Goal: Task Accomplishment & Management: Manage account settings

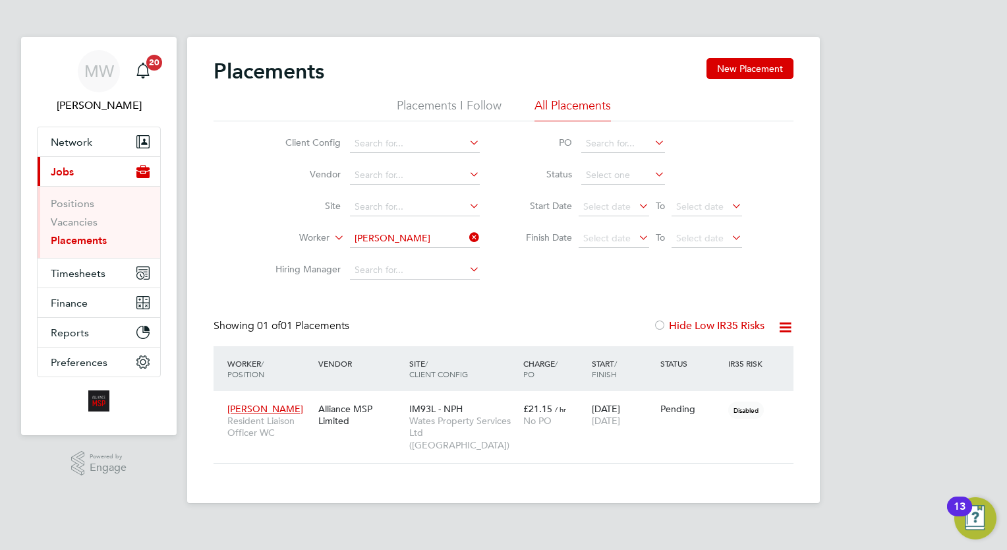
scroll to position [49, 115]
click at [467, 239] on icon at bounding box center [467, 237] width 0 height 18
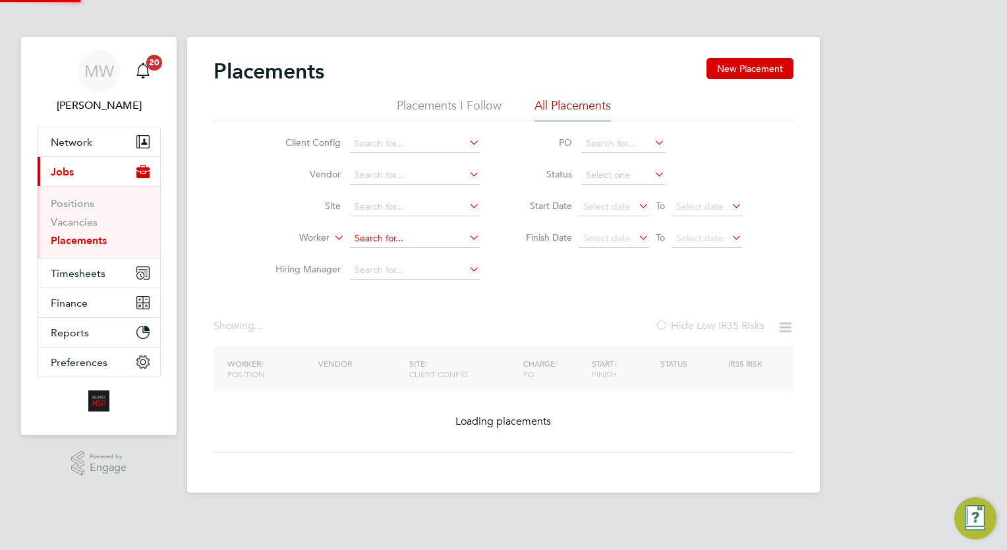
click at [423, 230] on input at bounding box center [415, 238] width 130 height 18
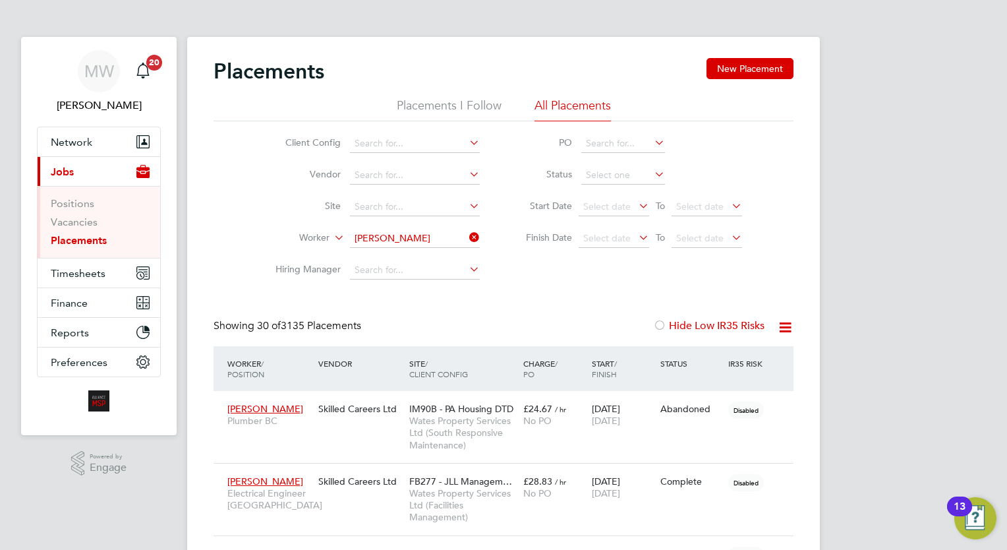
click at [434, 260] on b "Adair" at bounding box center [472, 255] width 76 height 11
type input "[PERSON_NAME]"
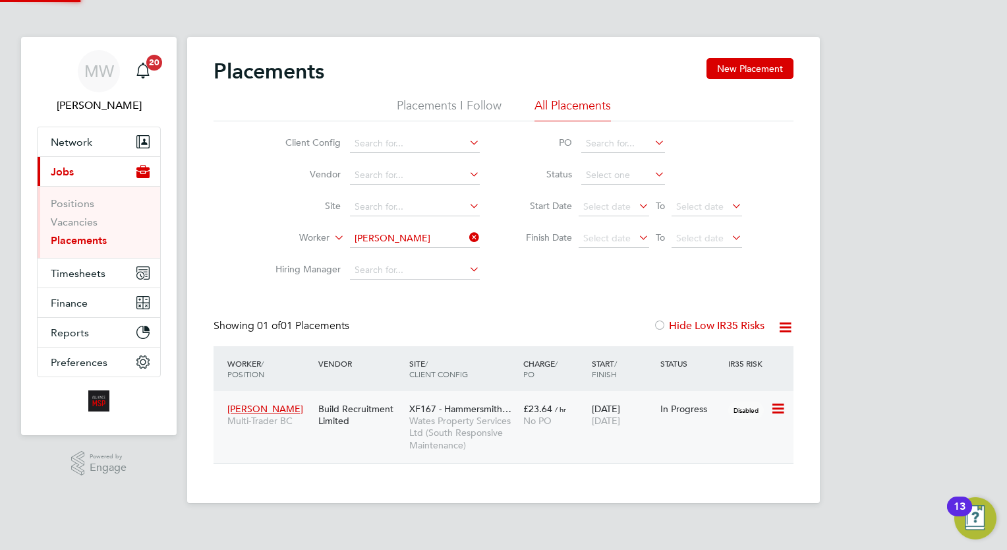
scroll to position [62, 115]
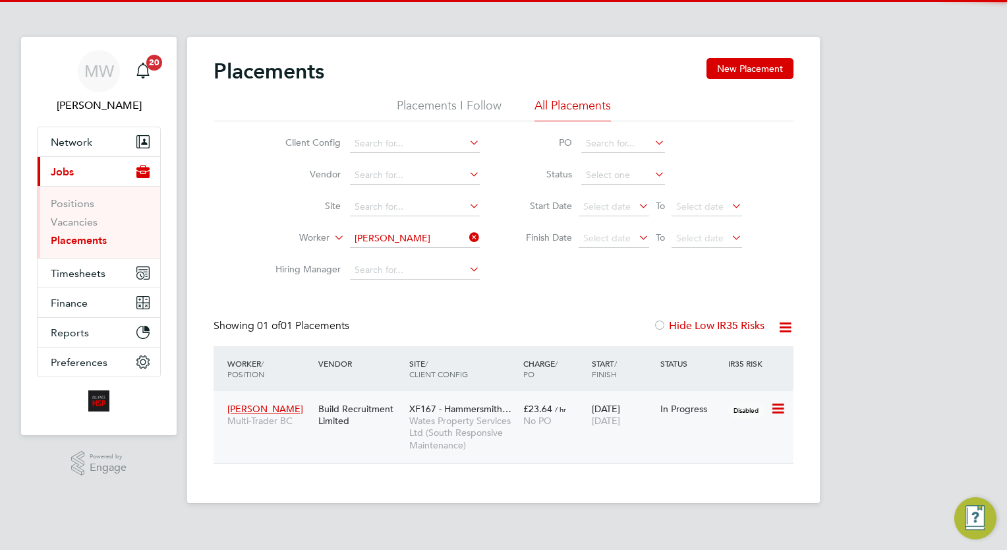
click at [561, 442] on div "Dean Adair Multi-Trader BC Build Recruitment Limited XF167 - Hammersmith… Wates…" at bounding box center [504, 427] width 580 height 72
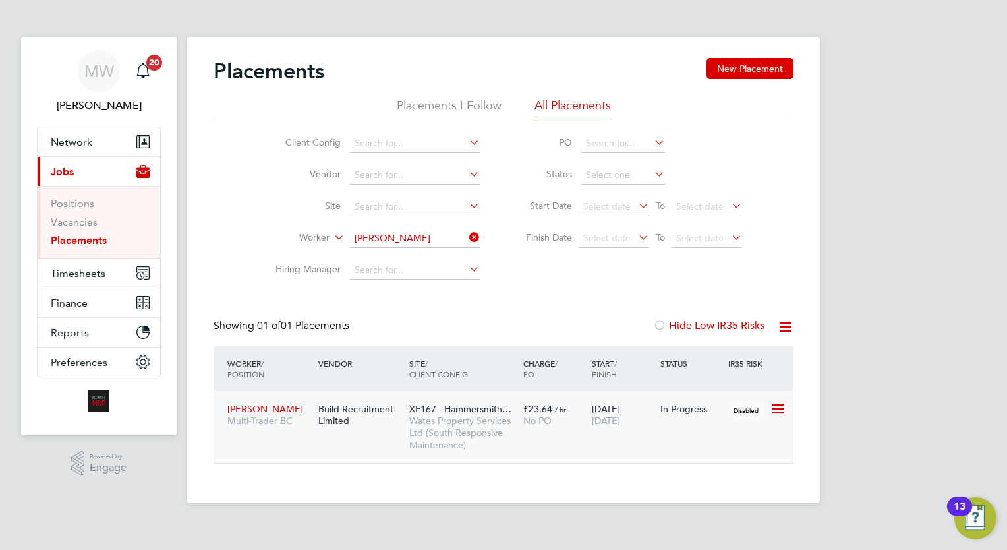
click at [550, 407] on span "£23.64" at bounding box center [537, 409] width 29 height 12
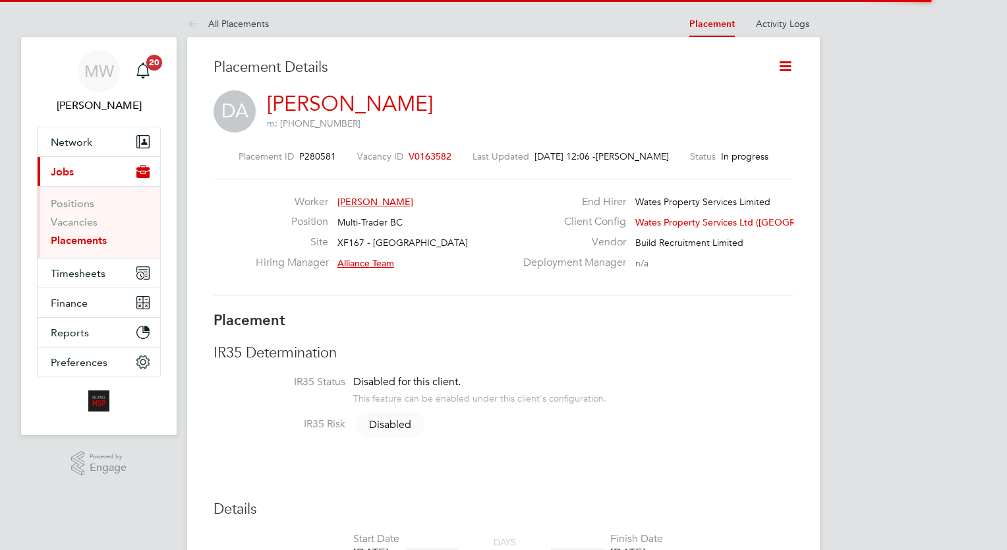
click at [786, 67] on icon at bounding box center [785, 66] width 16 height 16
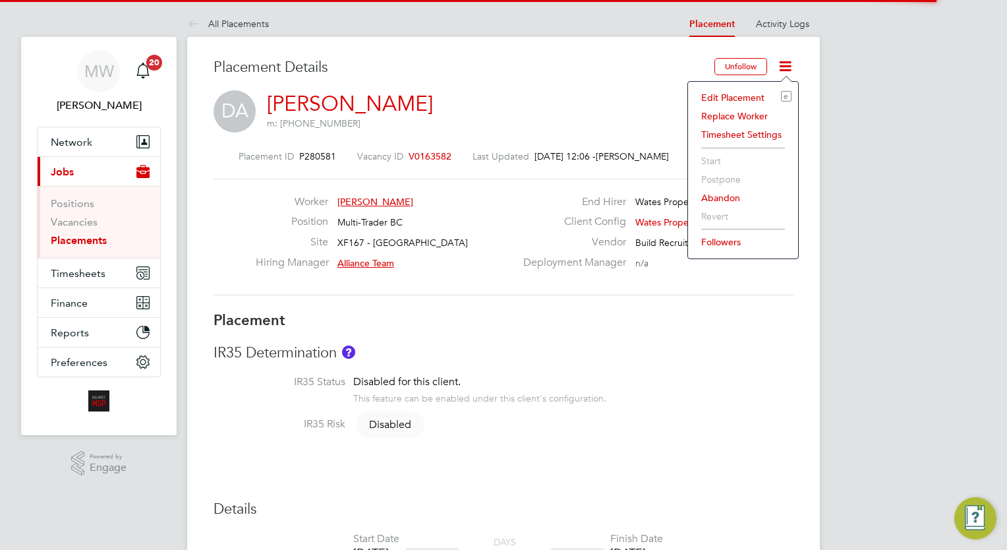
click at [744, 92] on li "Edit Placement e" at bounding box center [743, 97] width 97 height 18
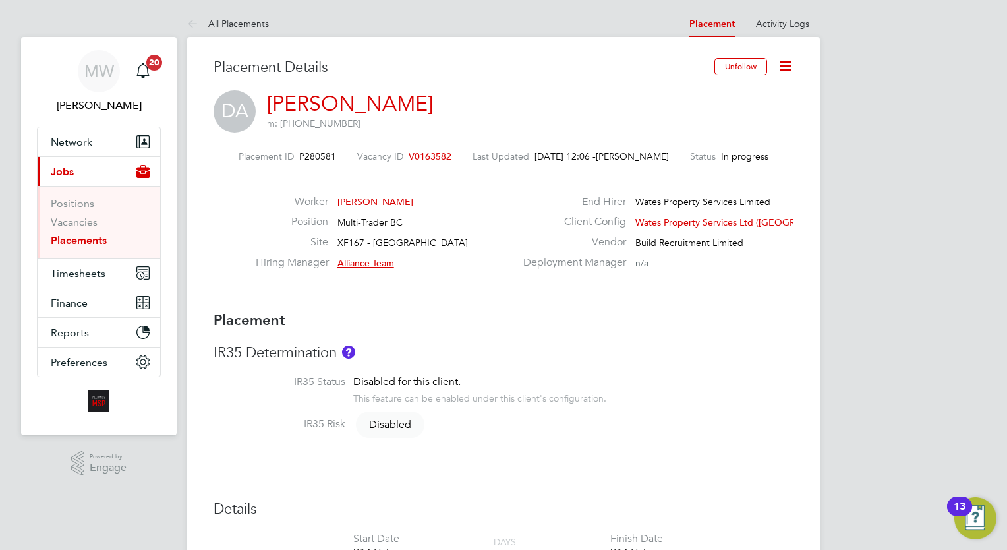
type input "Alliance Team"
type input "[DATE]"
type input "08:00"
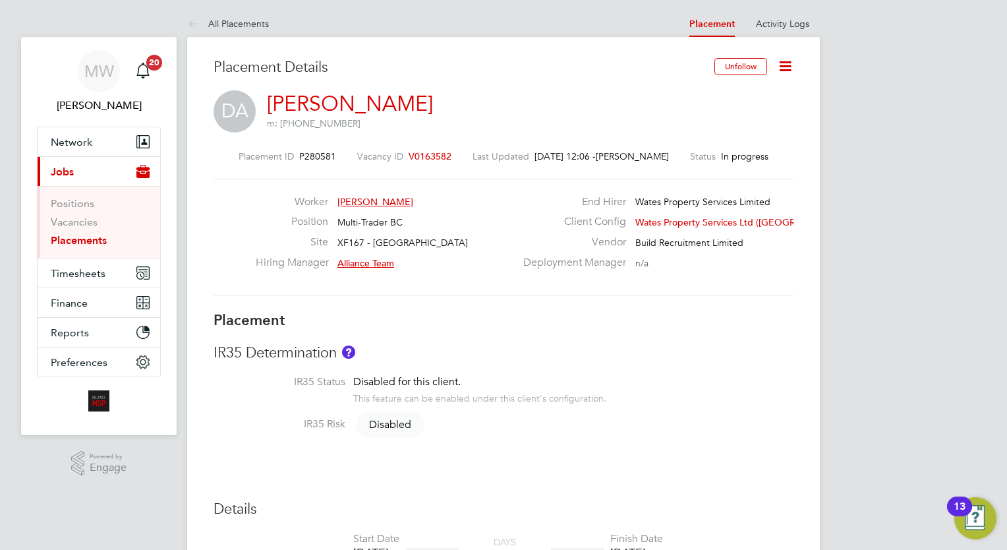
type input "18:00"
type input "07626"
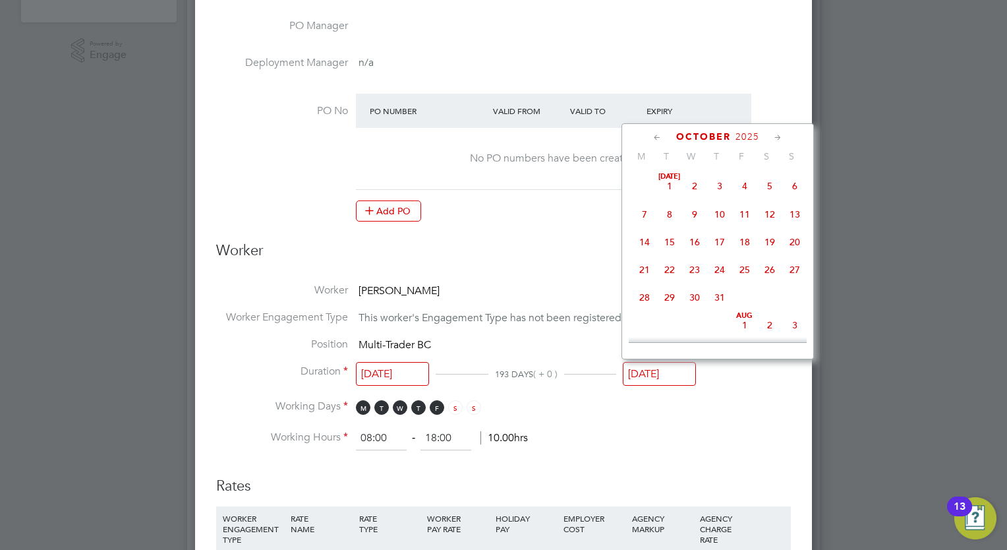
click at [651, 373] on input "[DATE]" at bounding box center [659, 374] width 73 height 24
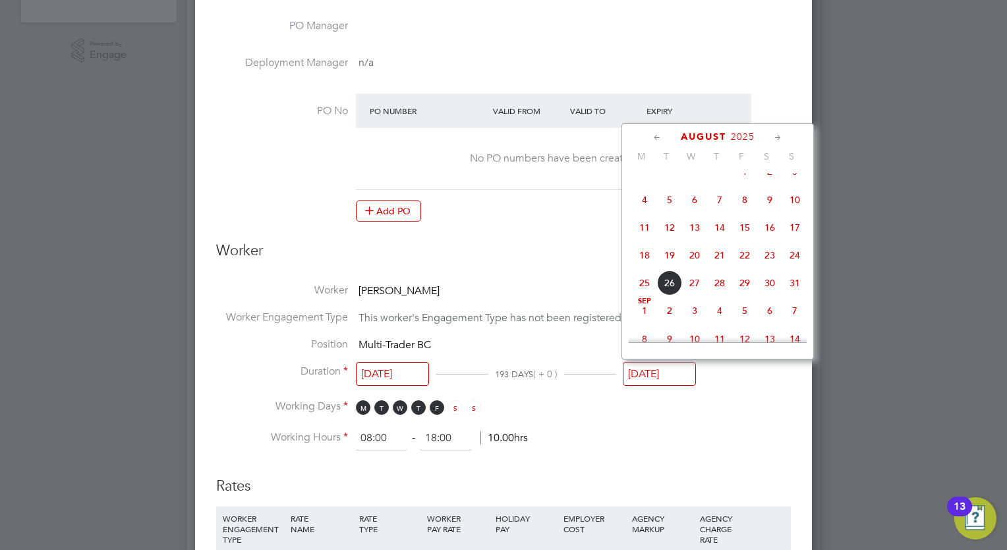
click at [663, 292] on span "26" at bounding box center [669, 282] width 25 height 25
type input "[DATE]"
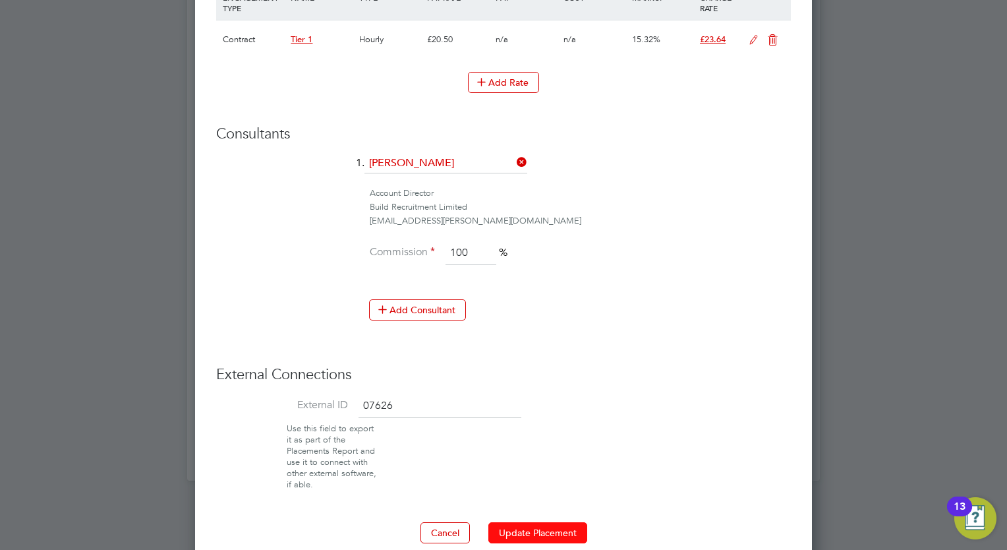
click at [521, 522] on button "Update Placement" at bounding box center [537, 532] width 99 height 21
